Goal: Information Seeking & Learning: Learn about a topic

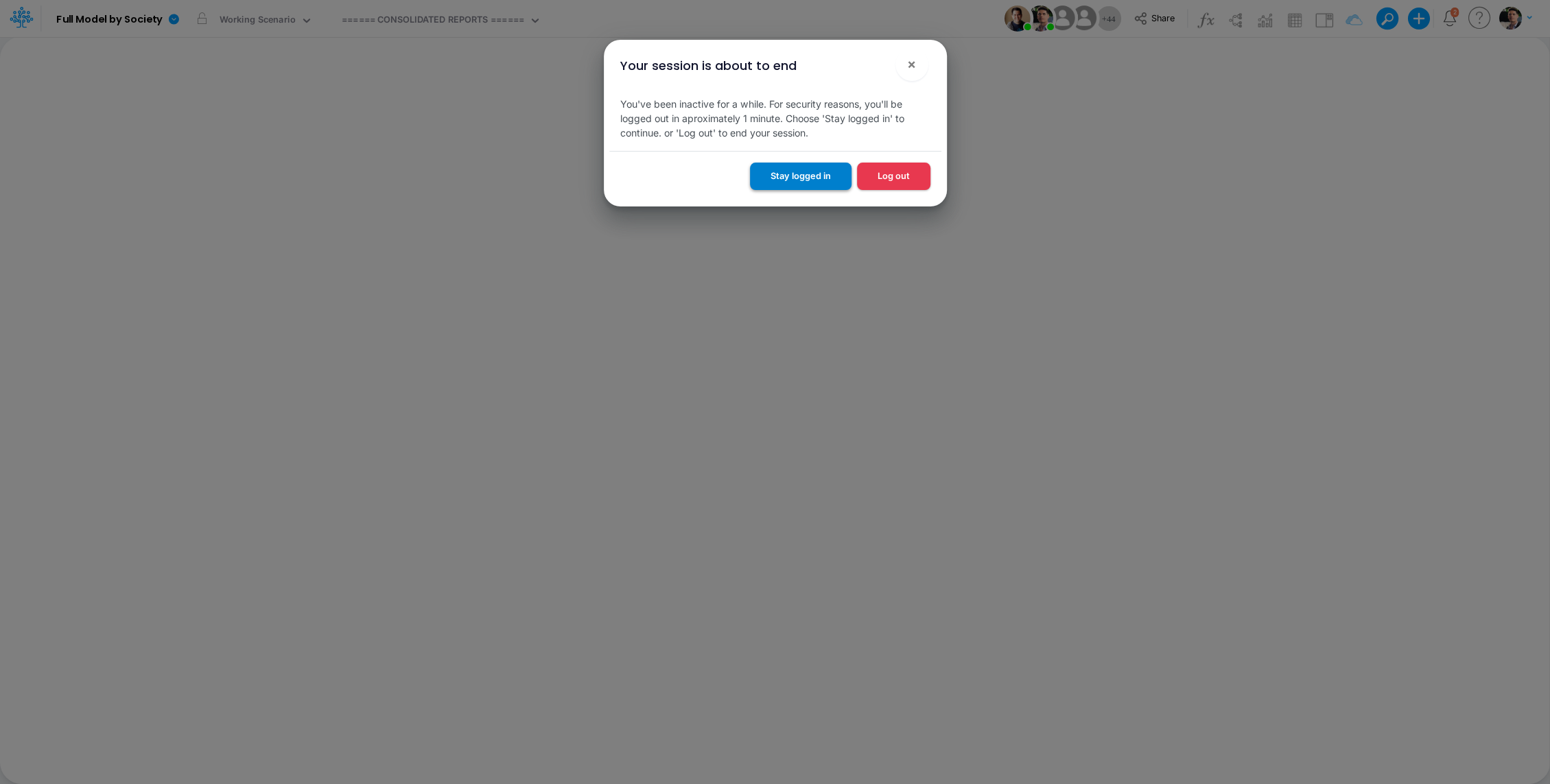
click at [804, 181] on button "Stay logged in" at bounding box center [801, 176] width 101 height 27
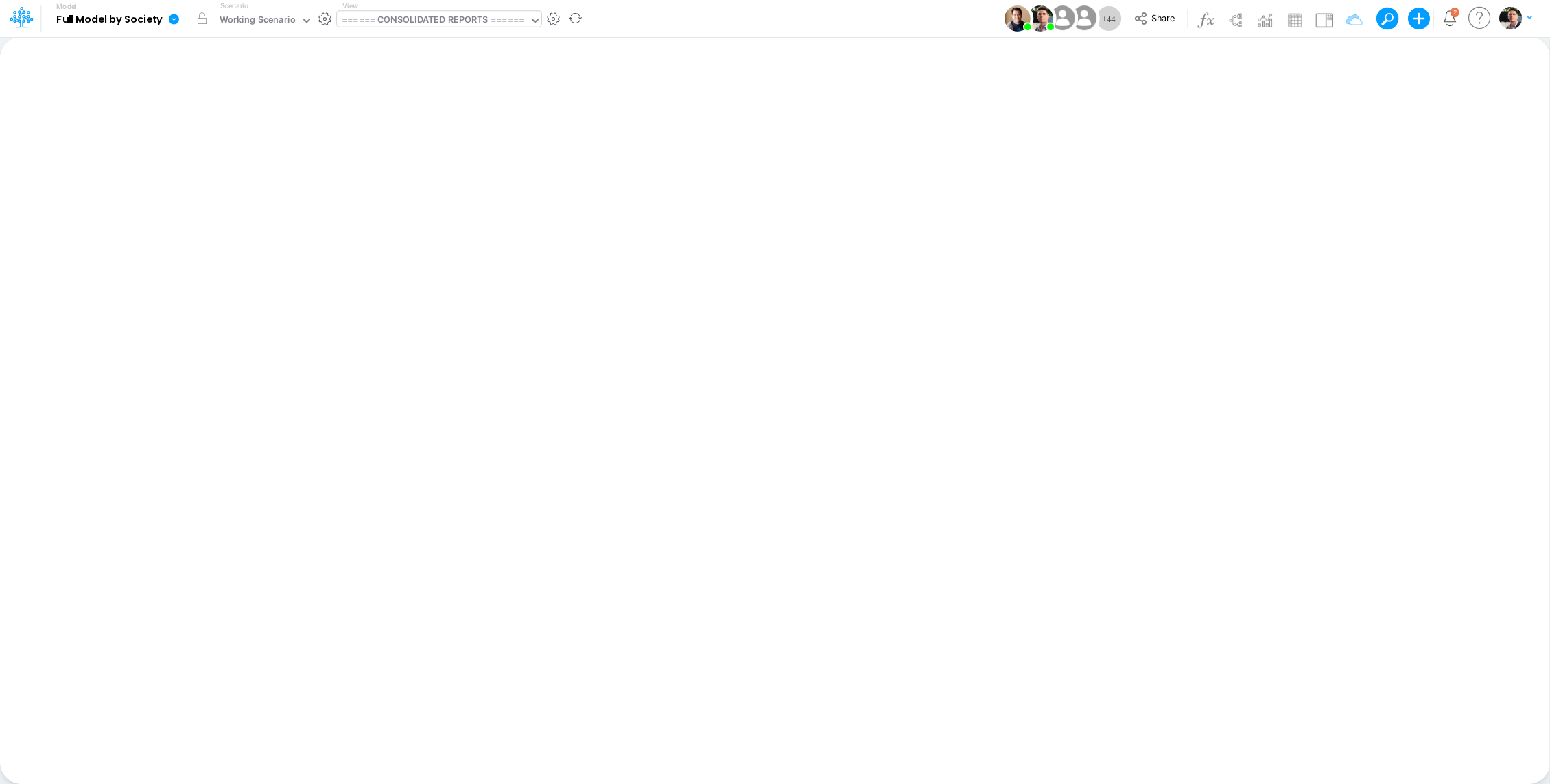
click at [435, 20] on div "====== CONSOLIDATED REPORTS ======" at bounding box center [433, 20] width 182 height 16
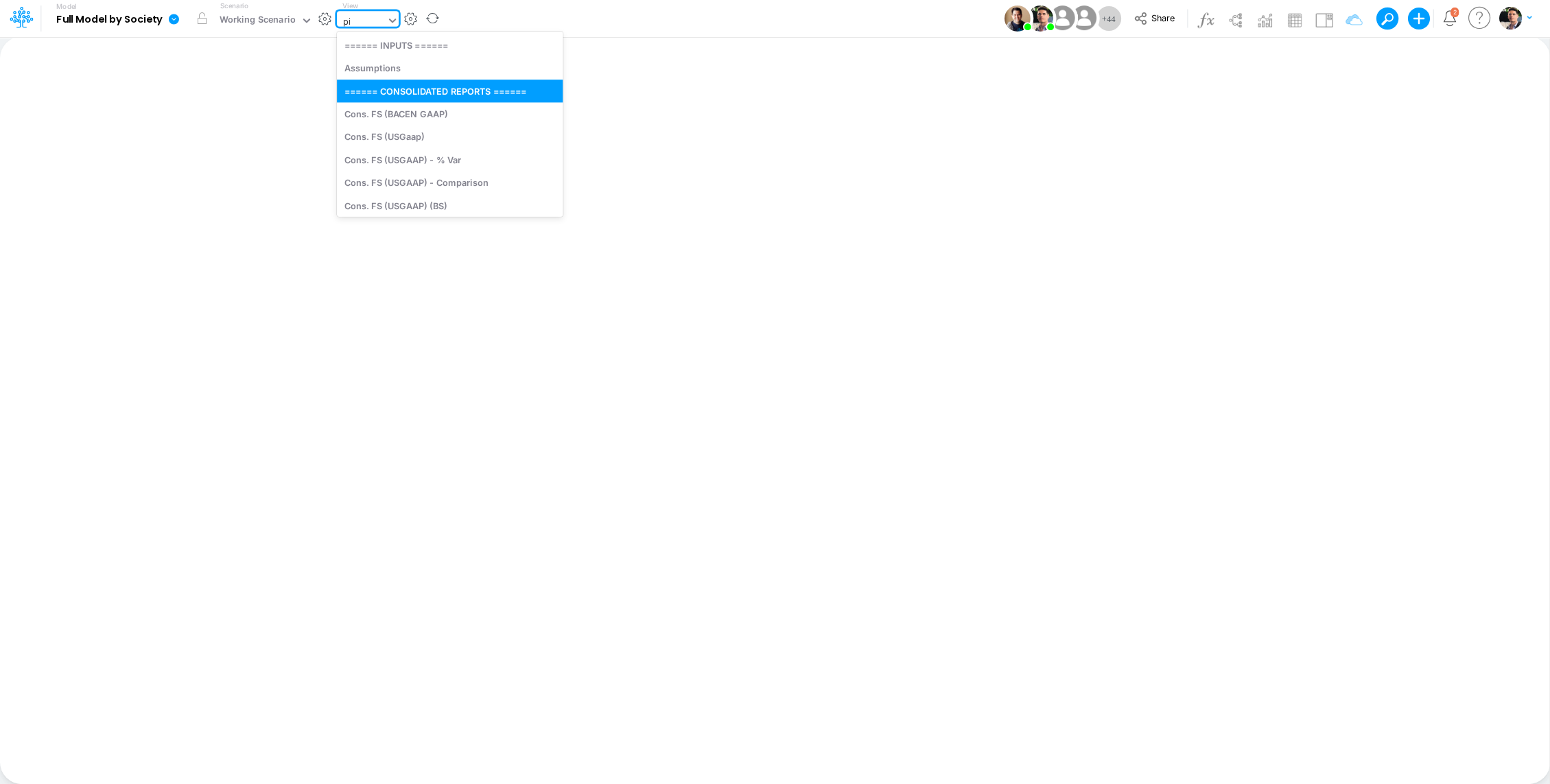
type input "pix"
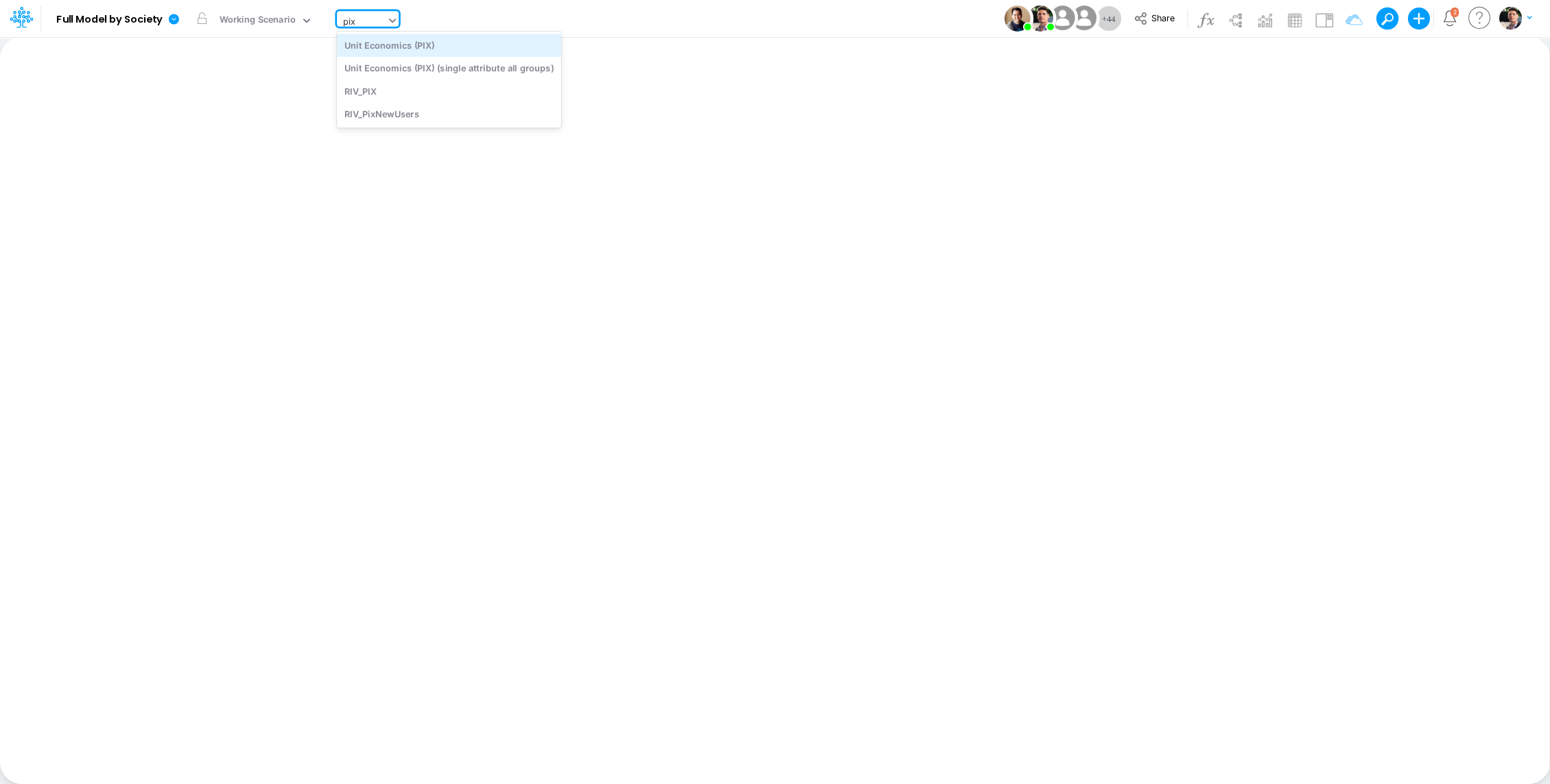
click at [422, 48] on div "Unit Economics (PIX)" at bounding box center [449, 45] width 225 height 23
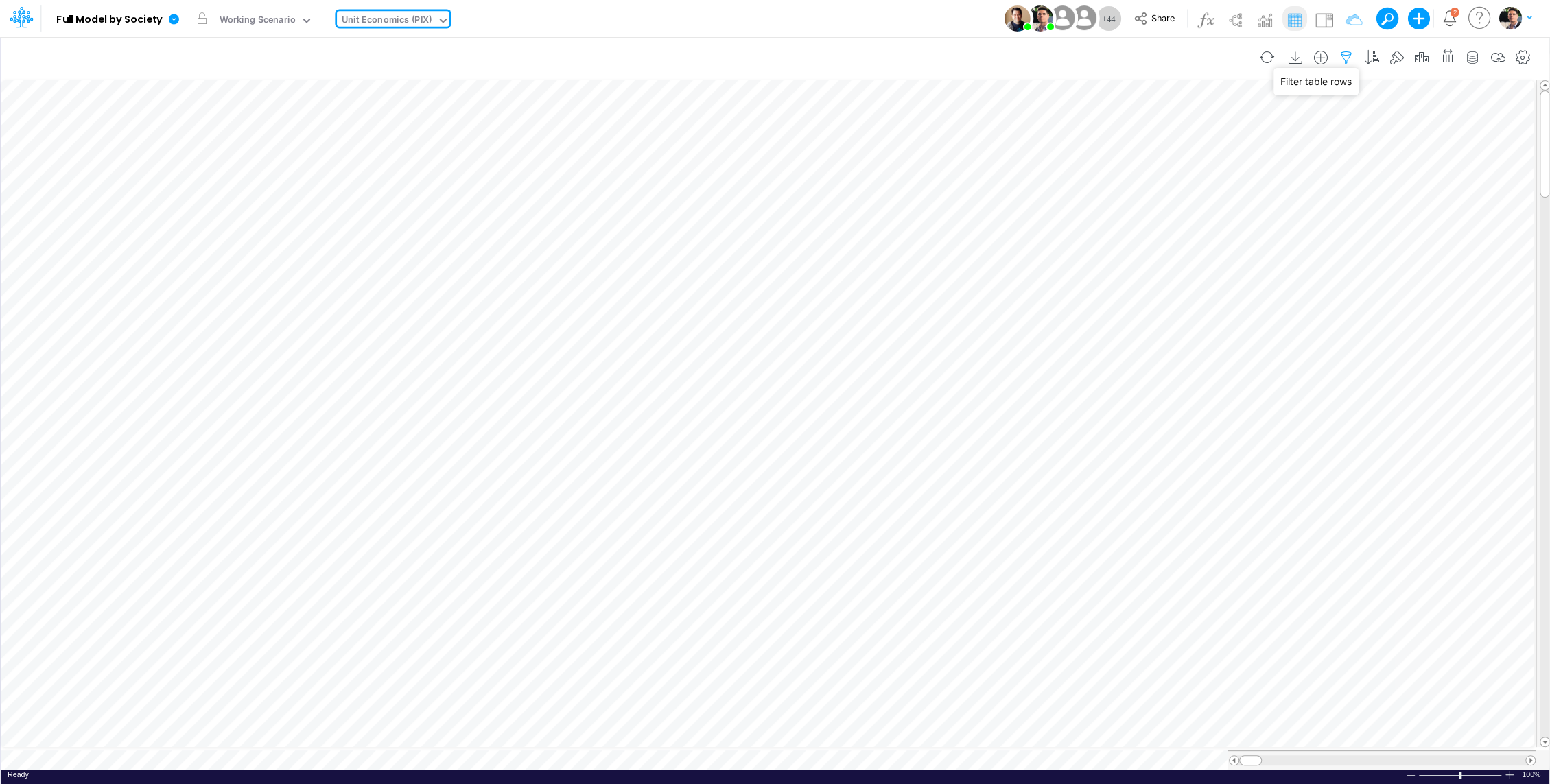
click at [1348, 58] on icon "button" at bounding box center [1346, 58] width 20 height 15
select select "contains"
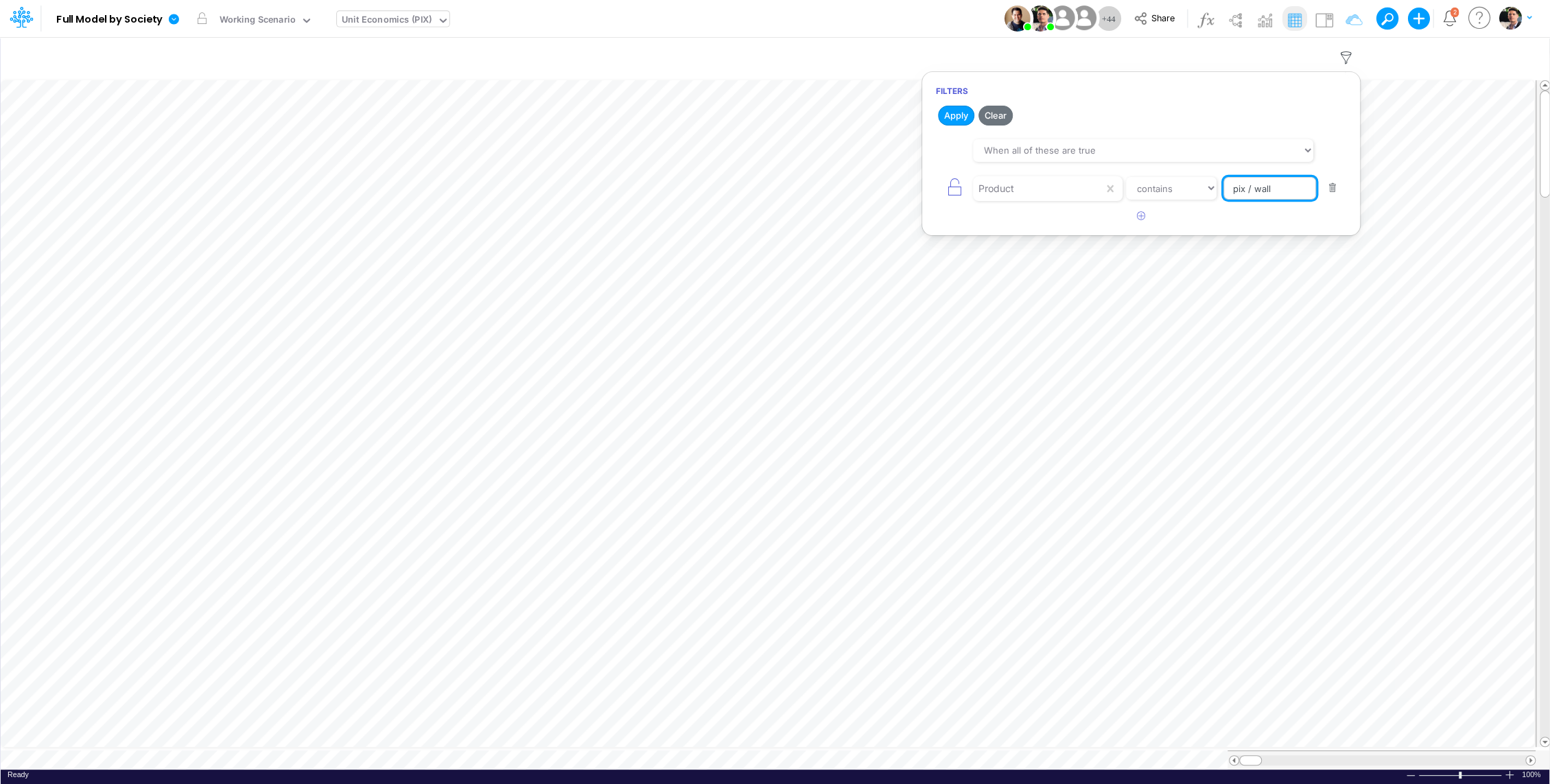
click at [1267, 190] on input "pix / wall" at bounding box center [1269, 188] width 93 height 23
click at [964, 121] on button "Apply" at bounding box center [956, 116] width 37 height 20
click at [1291, 195] on input "PIX / CC /" at bounding box center [1269, 188] width 93 height 23
type input "PIX / CC / A VISTA / PF"
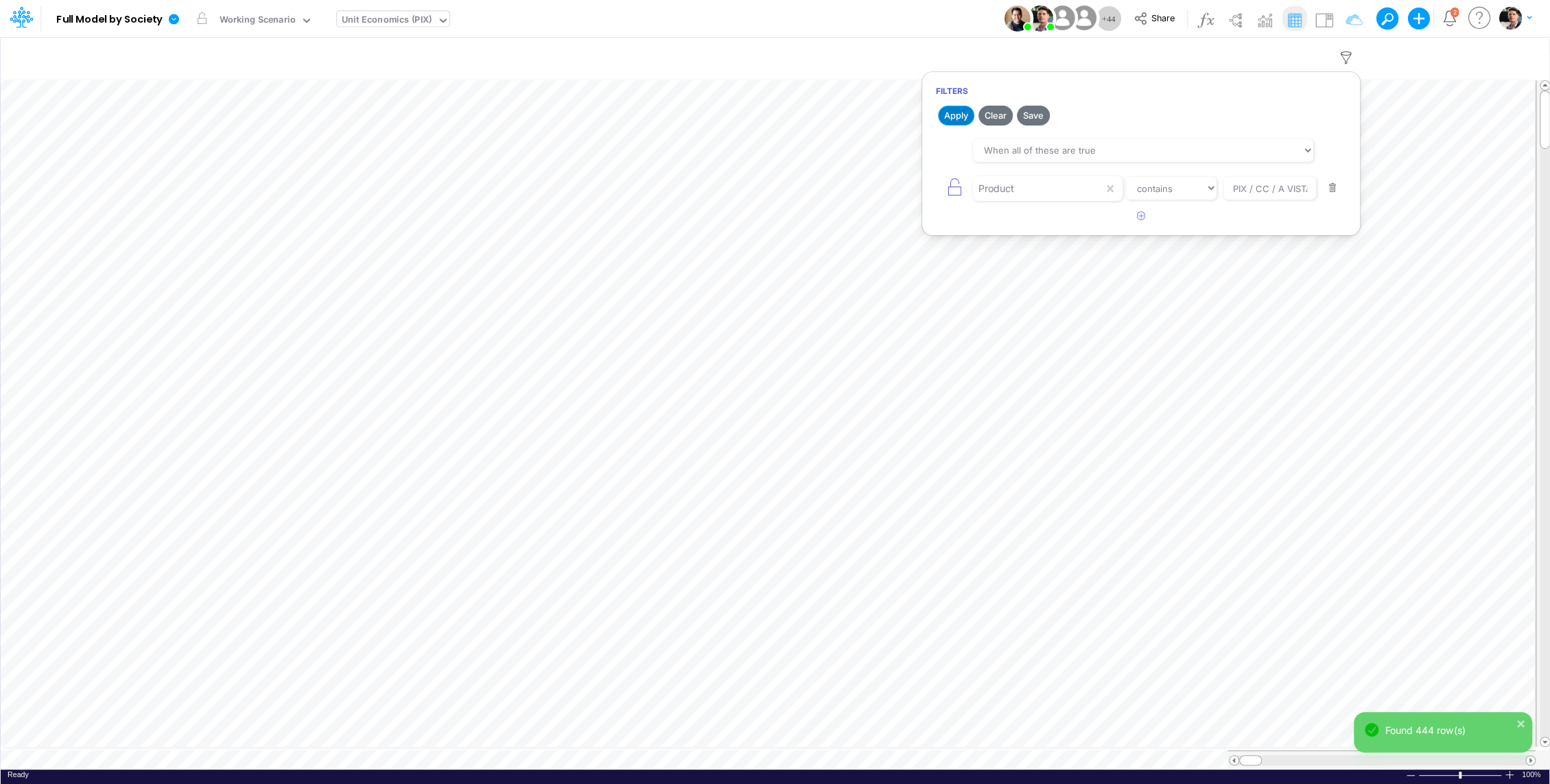
click at [968, 122] on button "Apply" at bounding box center [956, 116] width 37 height 20
click at [1352, 55] on icon "button" at bounding box center [1346, 58] width 20 height 15
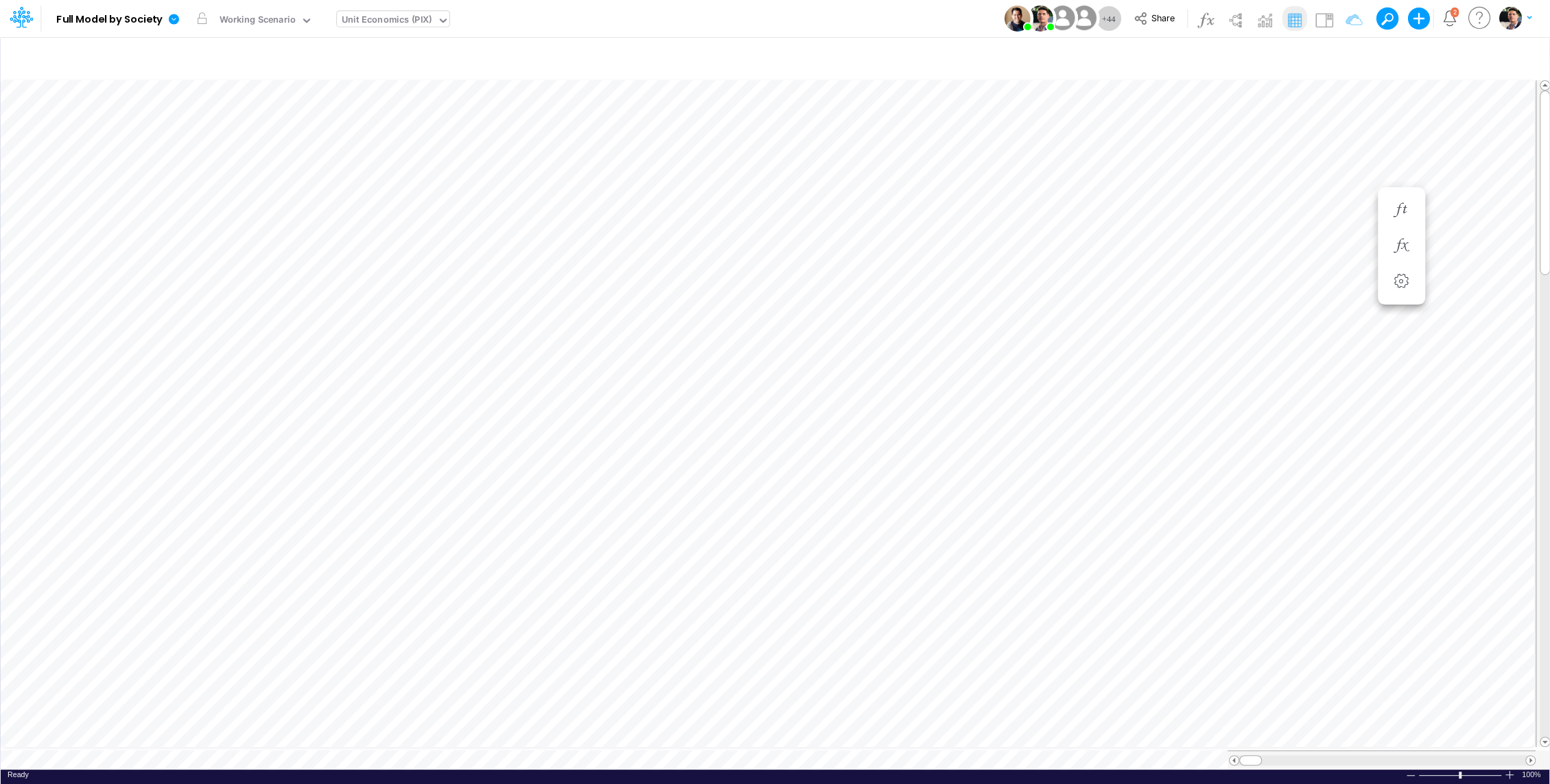
scroll to position [6, 1]
